Goal: Task Accomplishment & Management: Manage account settings

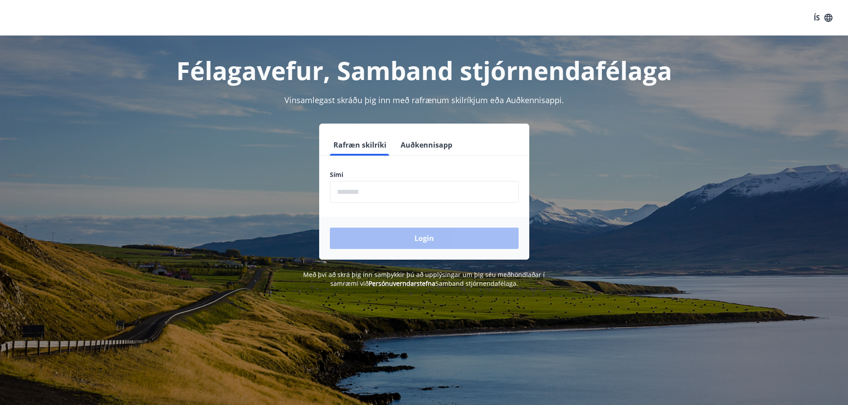
click at [342, 193] on input "phone" at bounding box center [424, 192] width 189 height 22
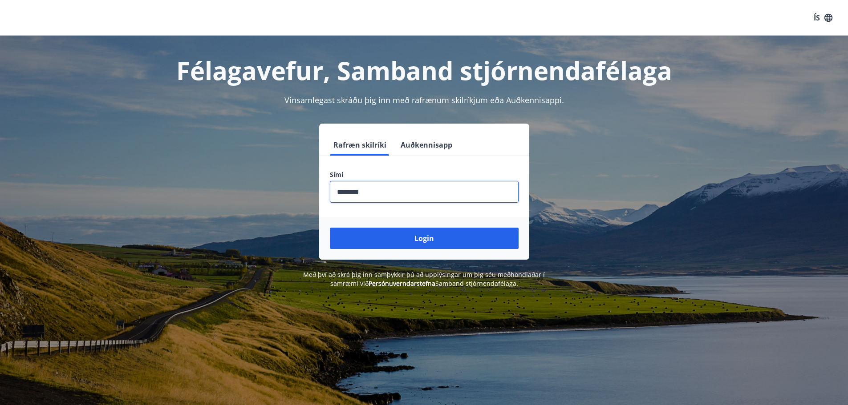
type input "********"
click at [330, 228] on button "Login" at bounding box center [424, 238] width 189 height 21
